Goal: Check status: Check status

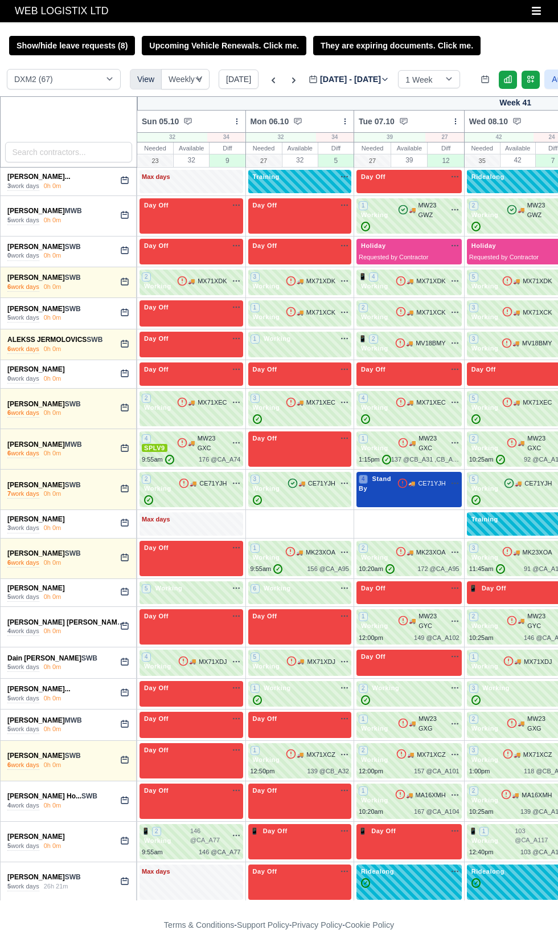
select select "1"
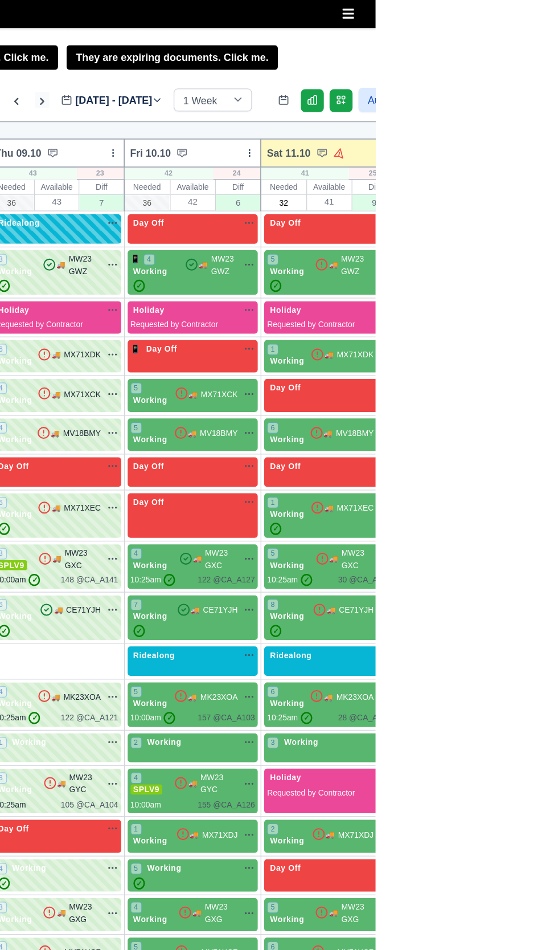
click at [292, 80] on icon at bounding box center [293, 80] width 3 height 6
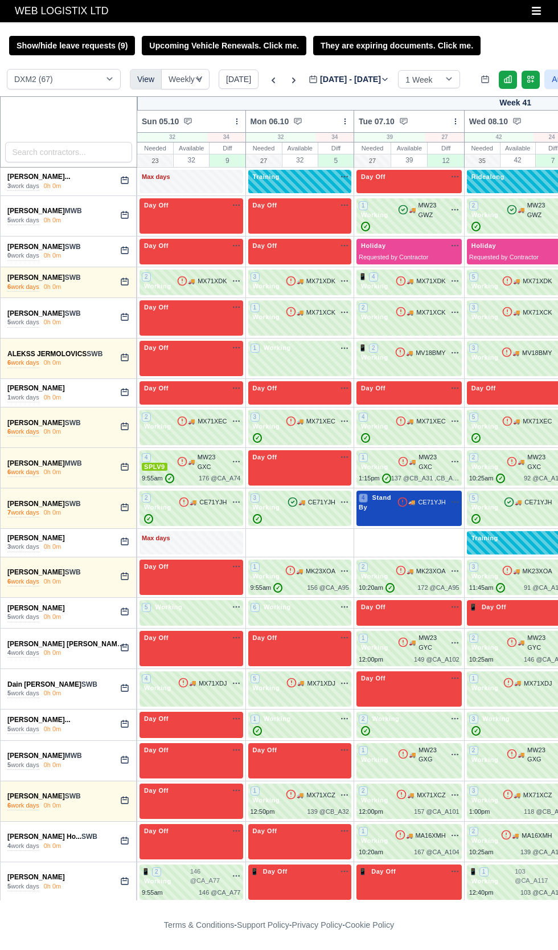
select select "1"
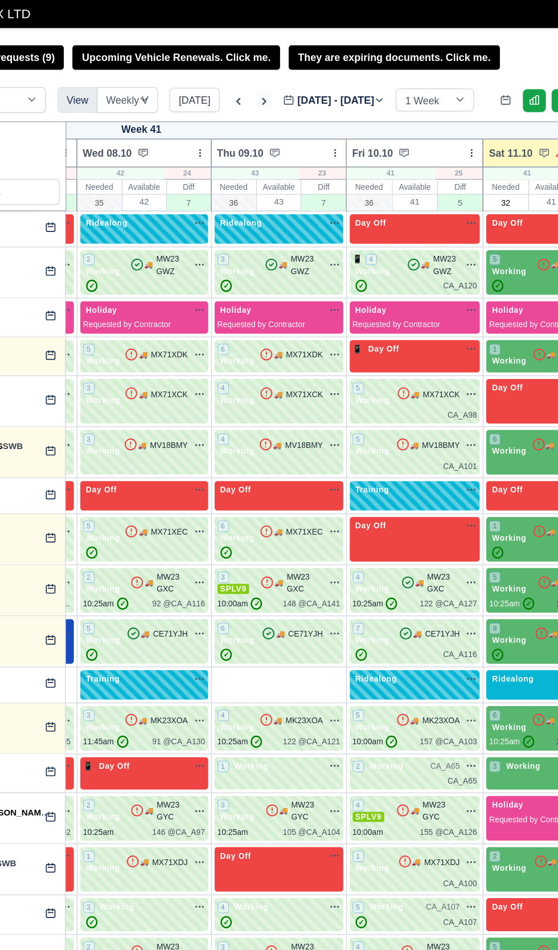
click at [290, 80] on icon at bounding box center [293, 80] width 11 height 11
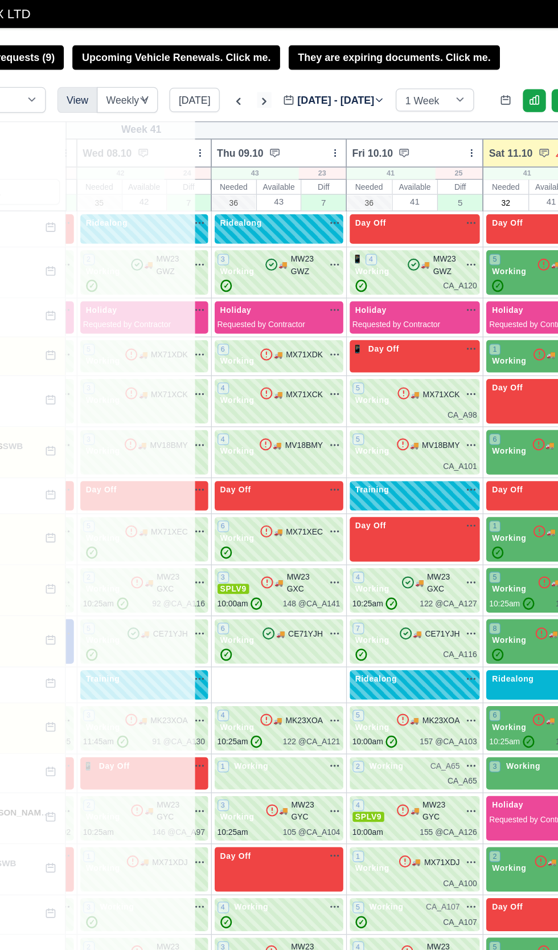
type input "[DATE]"
